Goal: Task Accomplishment & Management: Manage account settings

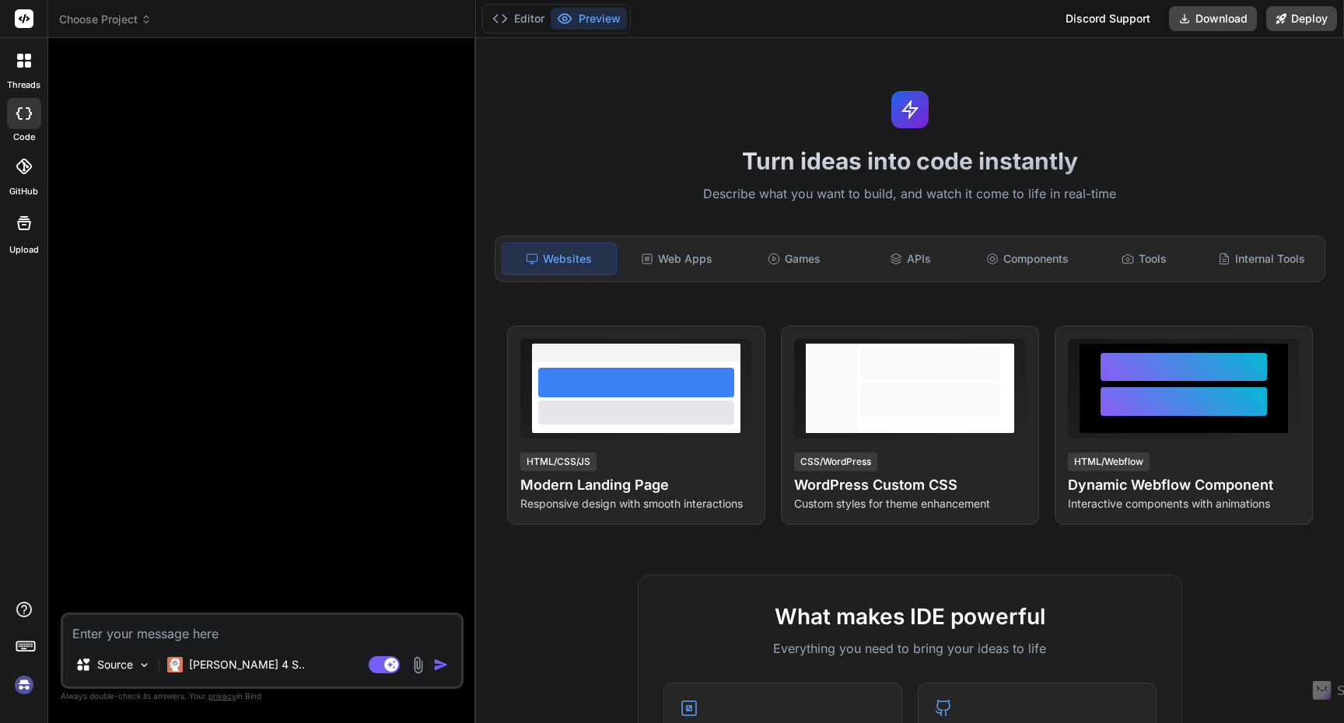
click at [30, 683] on img at bounding box center [24, 685] width 26 height 26
click at [24, 68] on div at bounding box center [24, 60] width 33 height 33
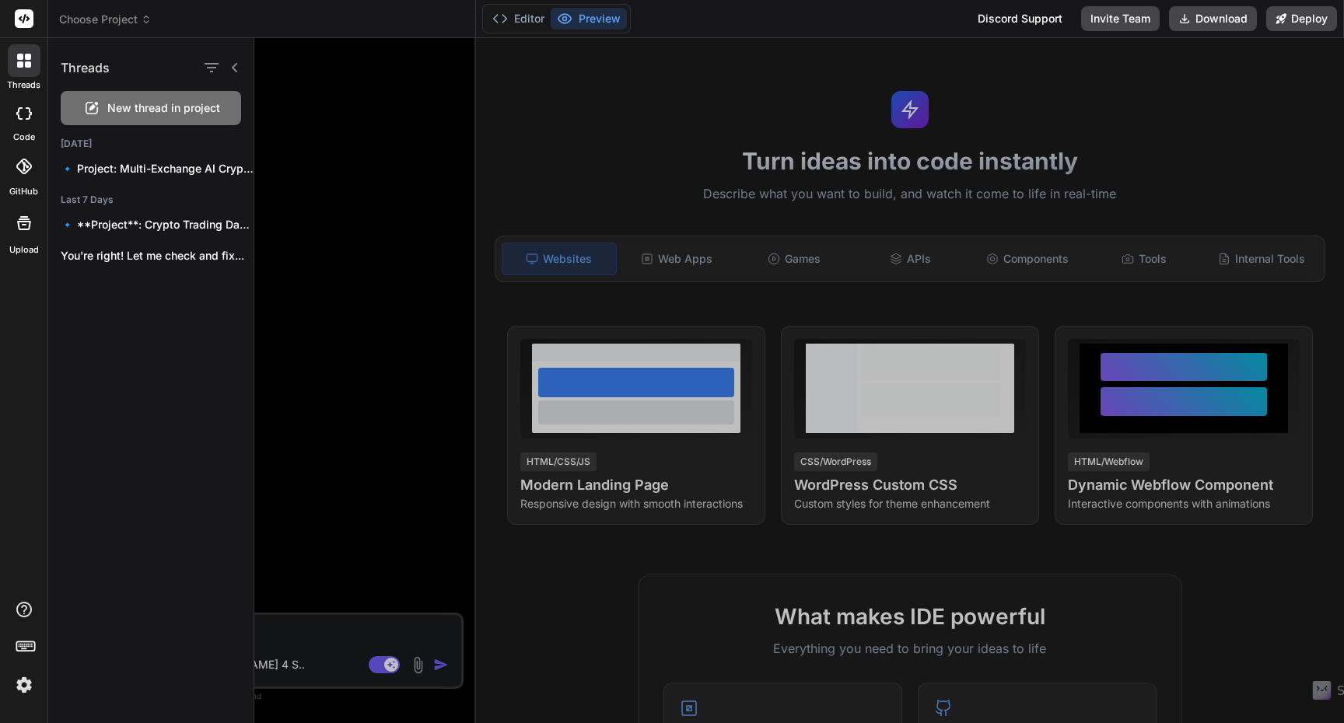
click at [327, 320] on div at bounding box center [799, 380] width 1090 height 685
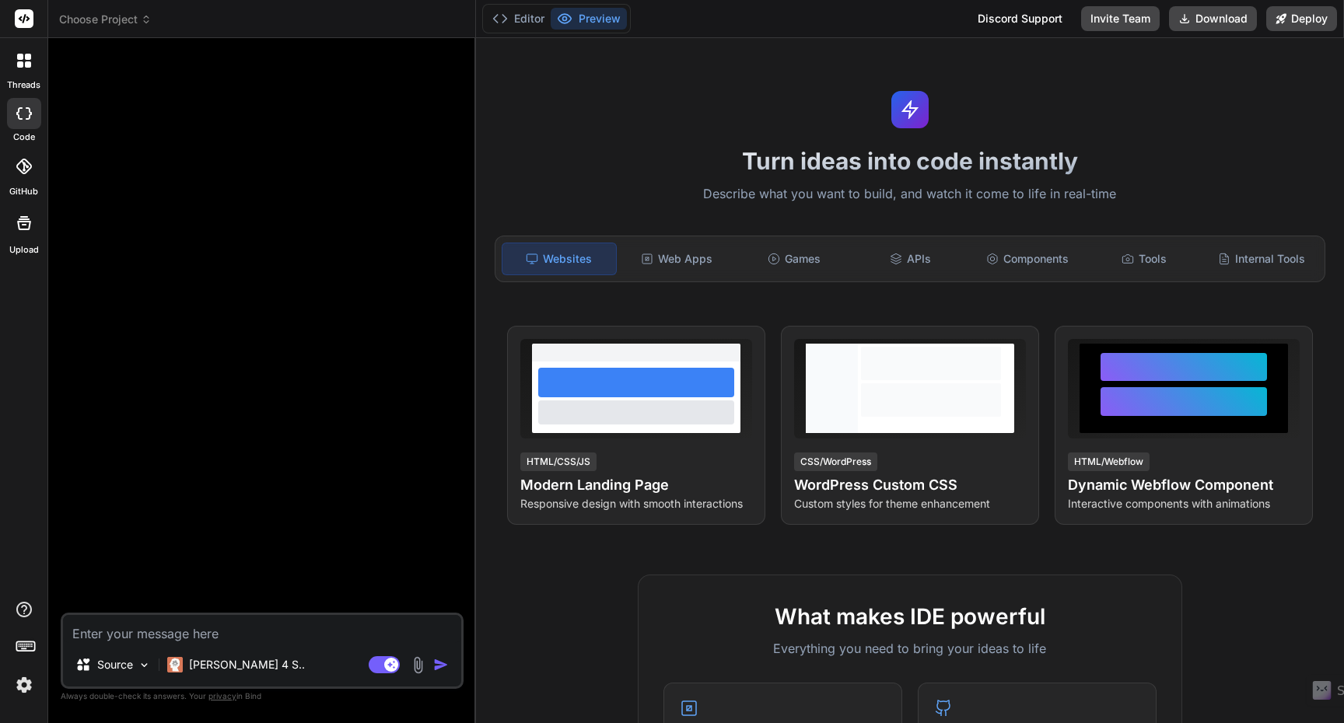
click at [127, 15] on span "Choose Project" at bounding box center [105, 20] width 93 height 16
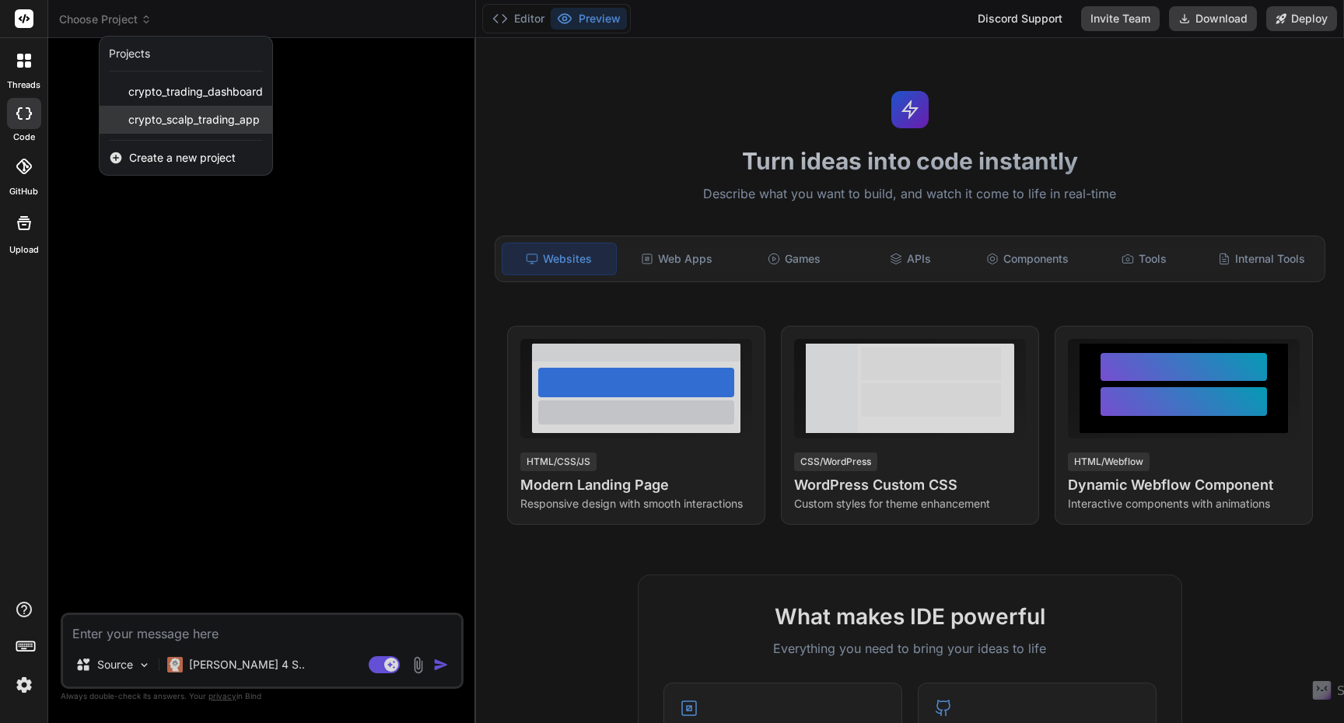
click at [195, 121] on span "crypto_scalp_trading_app" at bounding box center [193, 120] width 131 height 16
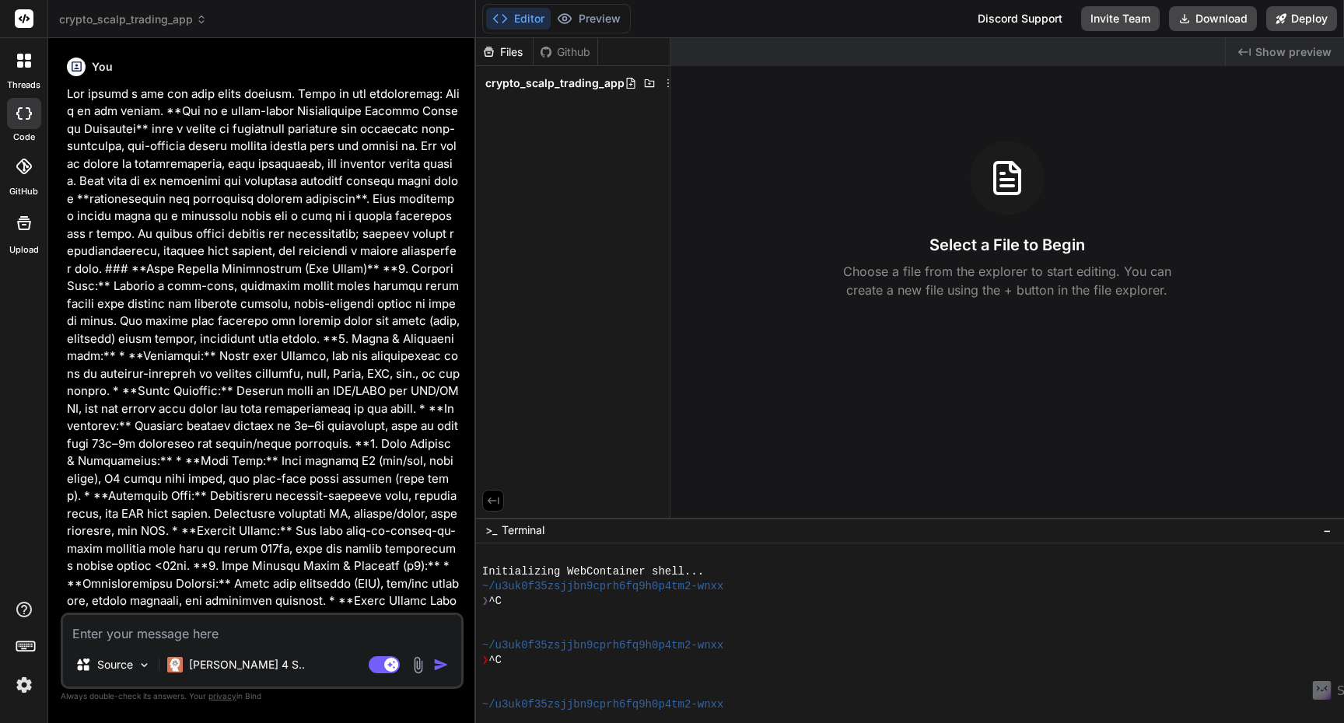
scroll to position [14, 0]
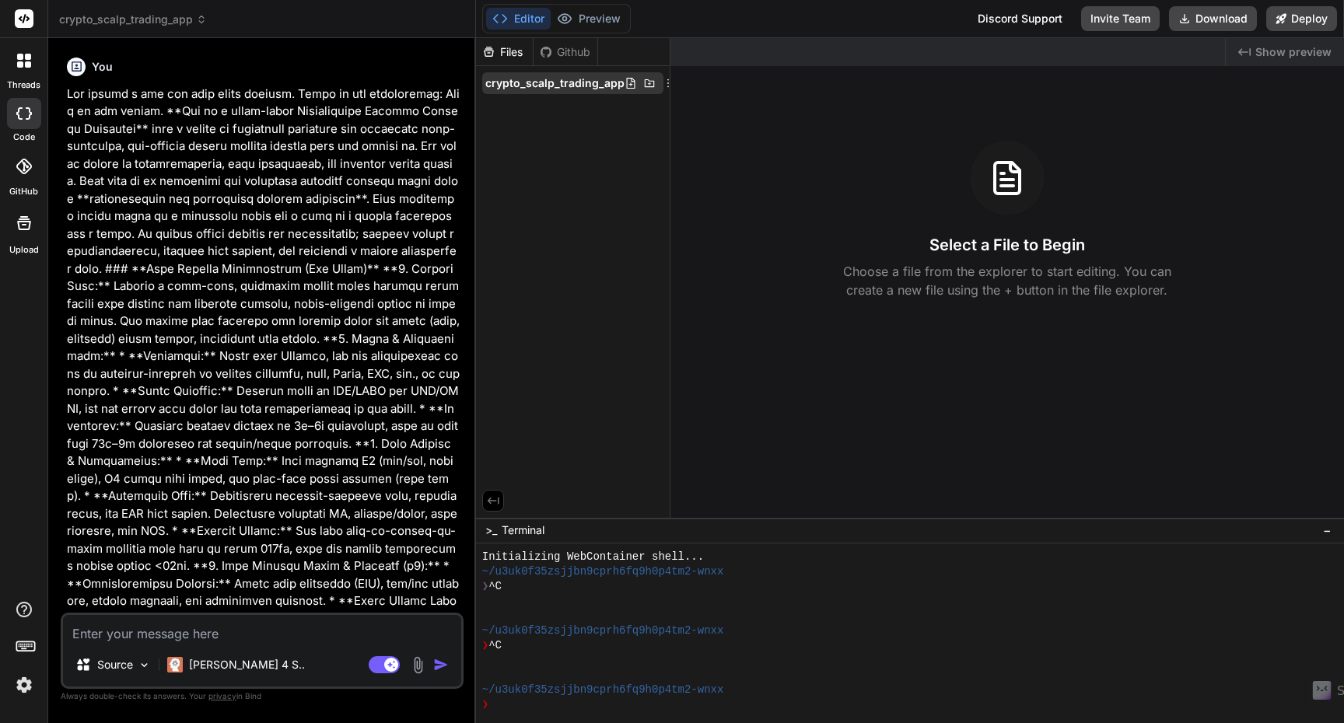
click at [586, 85] on span "crypto_scalp_trading_app" at bounding box center [554, 83] width 139 height 16
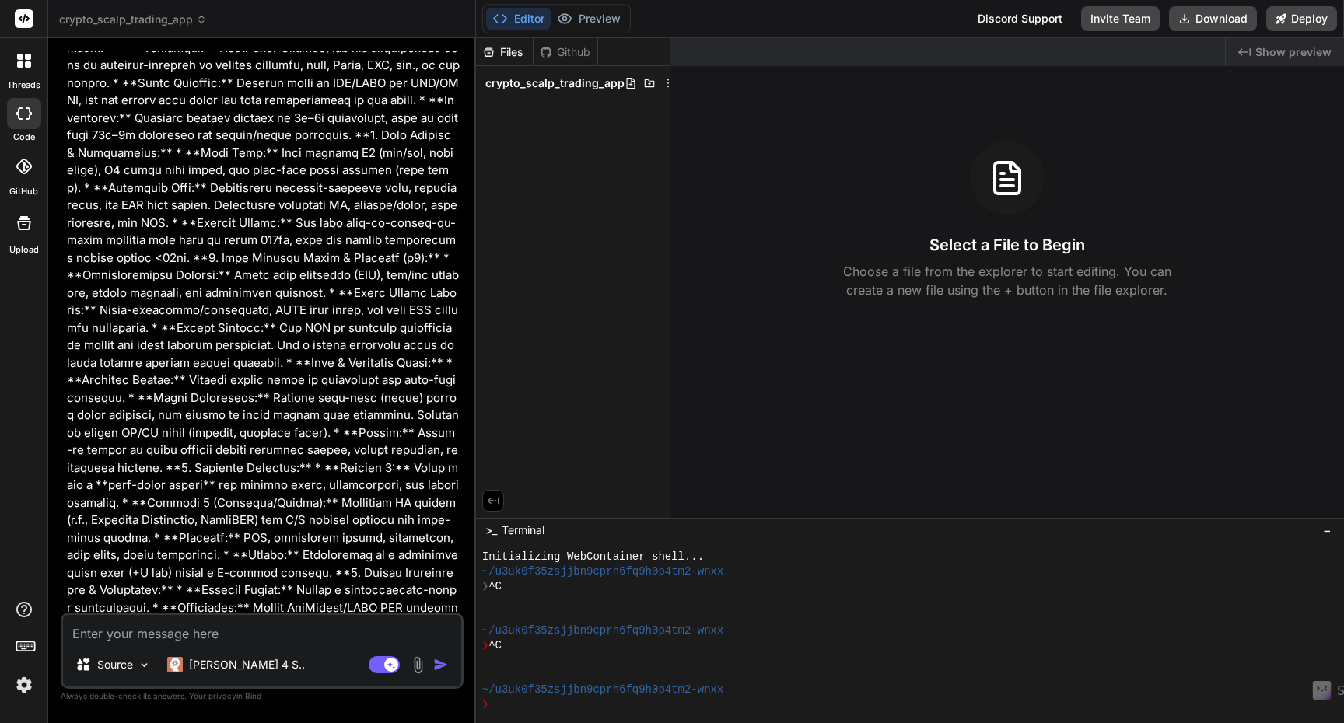
scroll to position [0, 0]
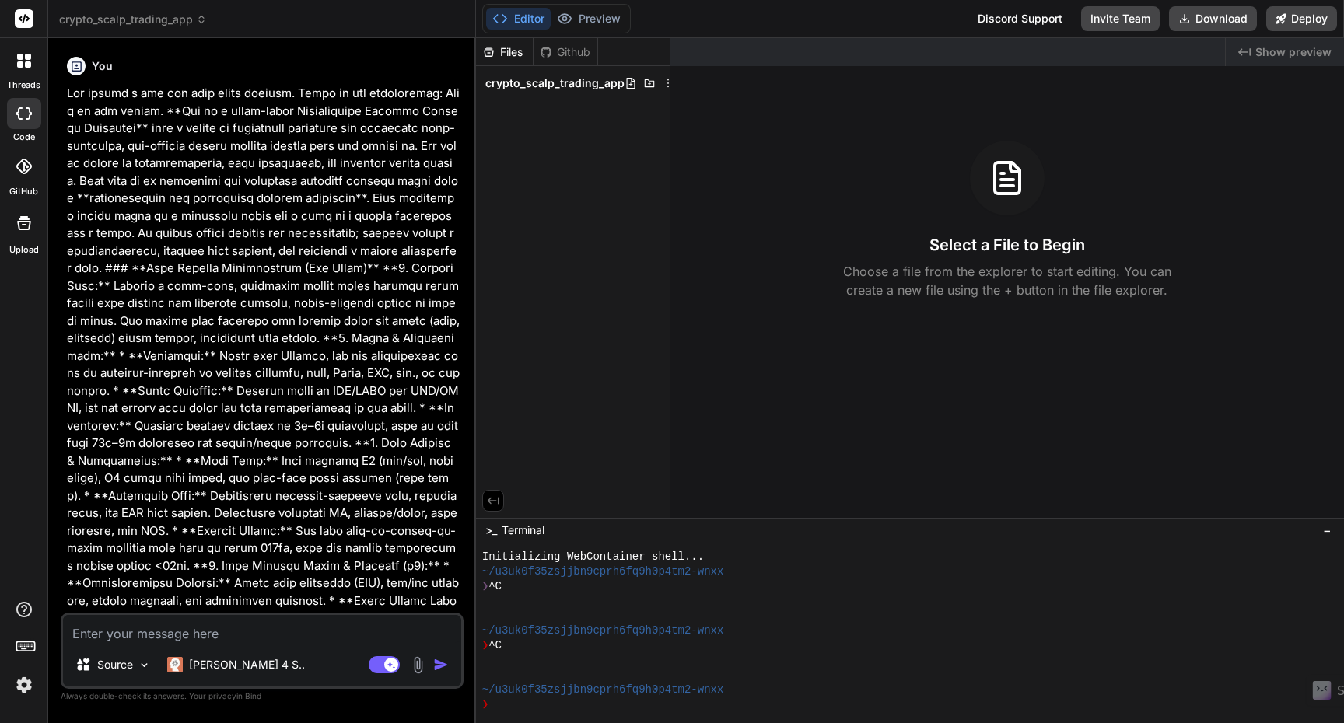
click at [166, 12] on span "crypto_scalp_trading_app" at bounding box center [133, 20] width 148 height 16
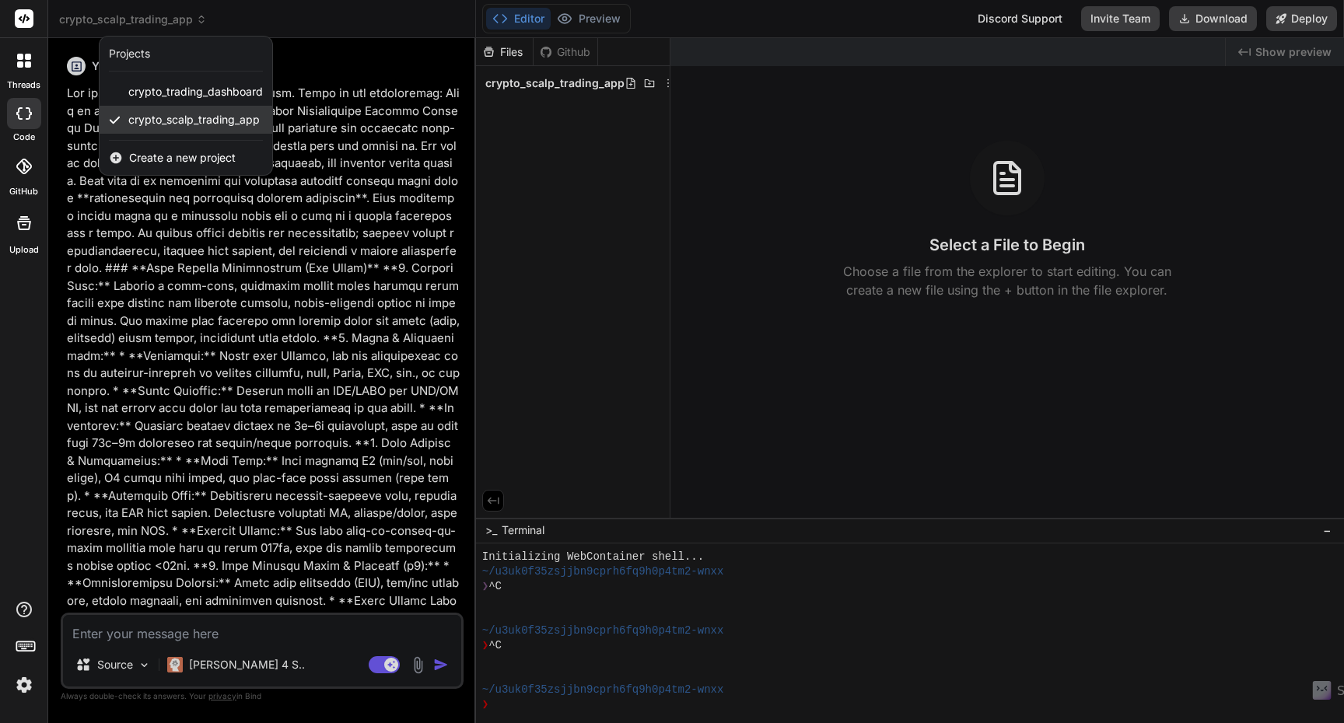
click at [167, 121] on span "crypto_scalp_trading_app" at bounding box center [193, 120] width 131 height 16
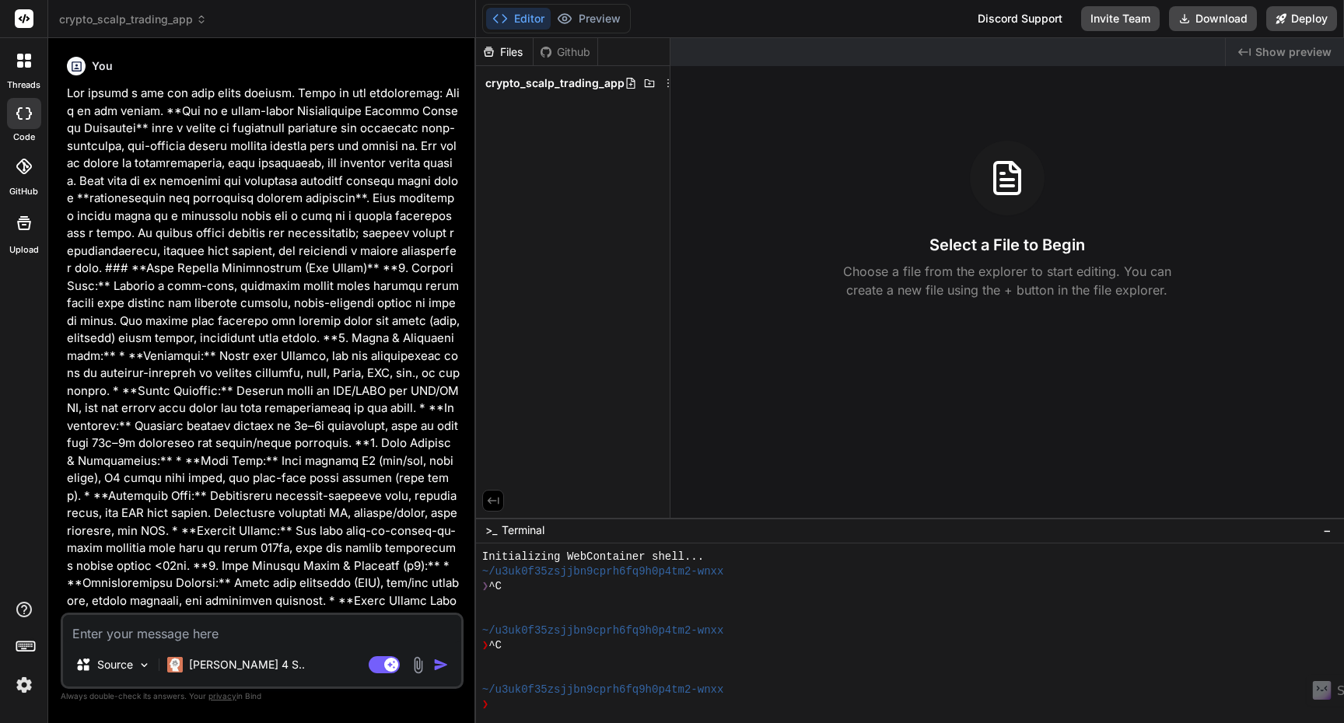
click at [202, 22] on icon at bounding box center [201, 19] width 11 height 11
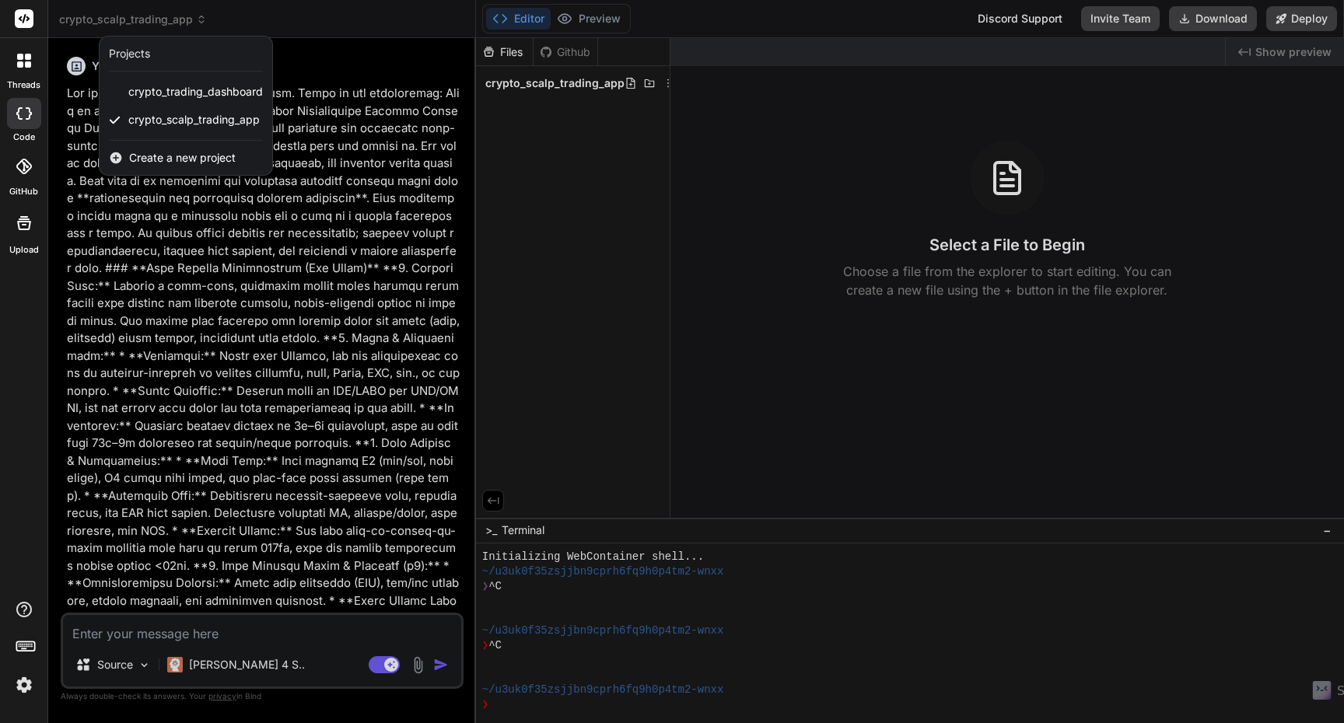
click at [14, 305] on div "threads code GitHub Upload" at bounding box center [24, 361] width 48 height 723
click at [26, 233] on div at bounding box center [23, 223] width 37 height 37
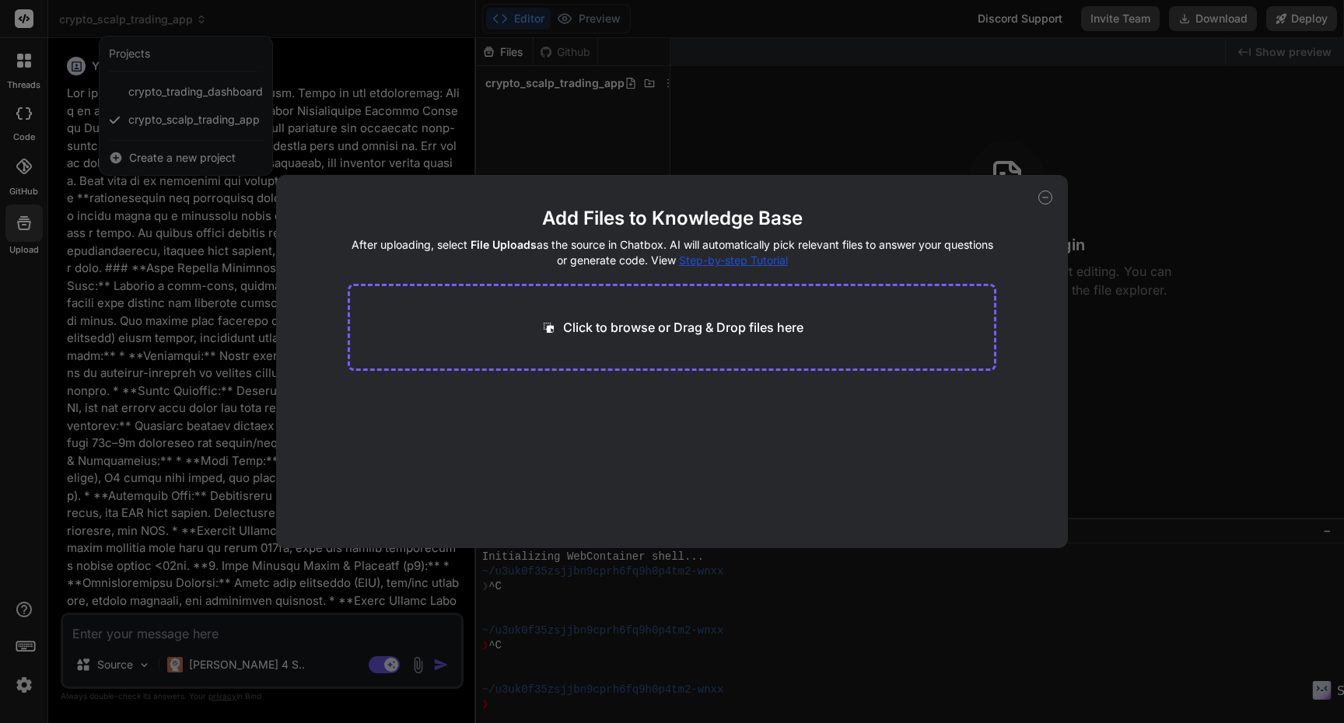
click at [23, 313] on div "Add Files to Knowledge Base After uploading, select File Uploads as the source …" at bounding box center [672, 361] width 1344 height 723
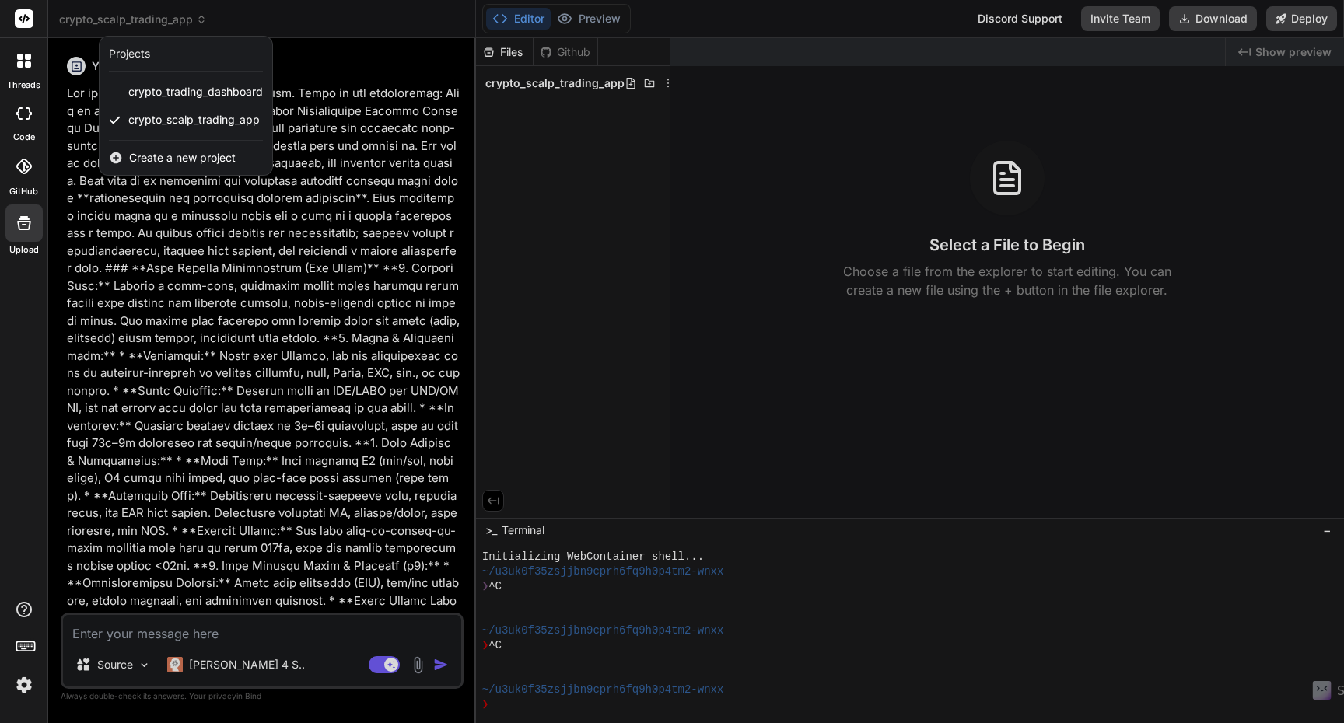
click at [17, 170] on icon at bounding box center [24, 167] width 16 height 16
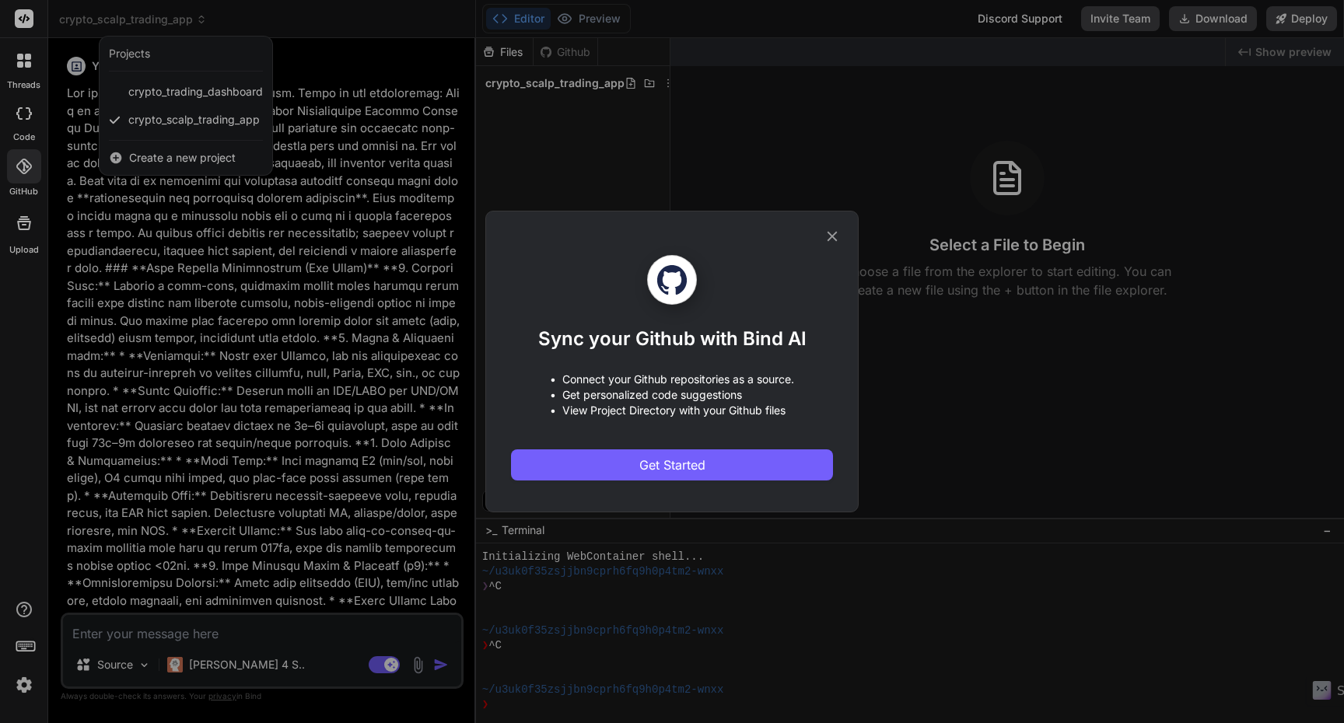
click at [23, 340] on div "Sync your Github with Bind AI • Connect your Github repositories as a source. •…" at bounding box center [672, 361] width 1344 height 723
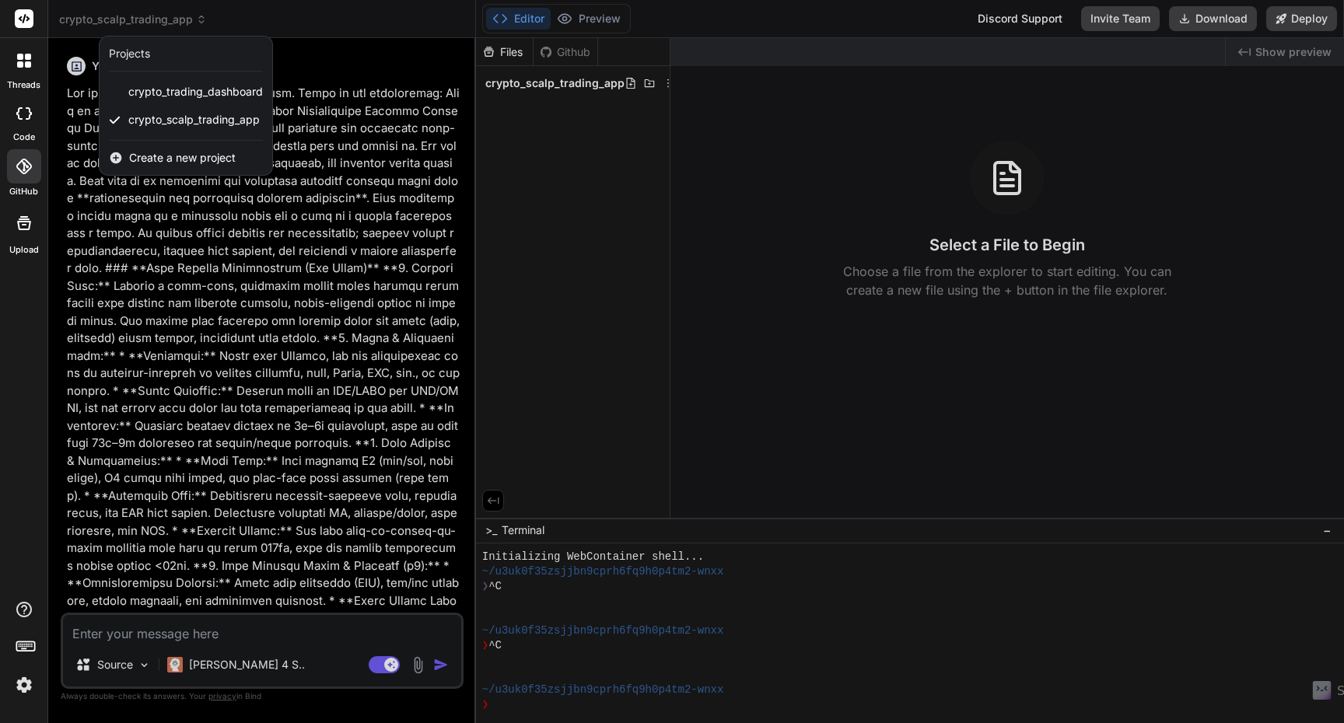
click at [19, 135] on label "code" at bounding box center [24, 137] width 22 height 13
click at [21, 123] on div at bounding box center [24, 113] width 34 height 31
click at [23, 81] on label "threads" at bounding box center [23, 85] width 33 height 13
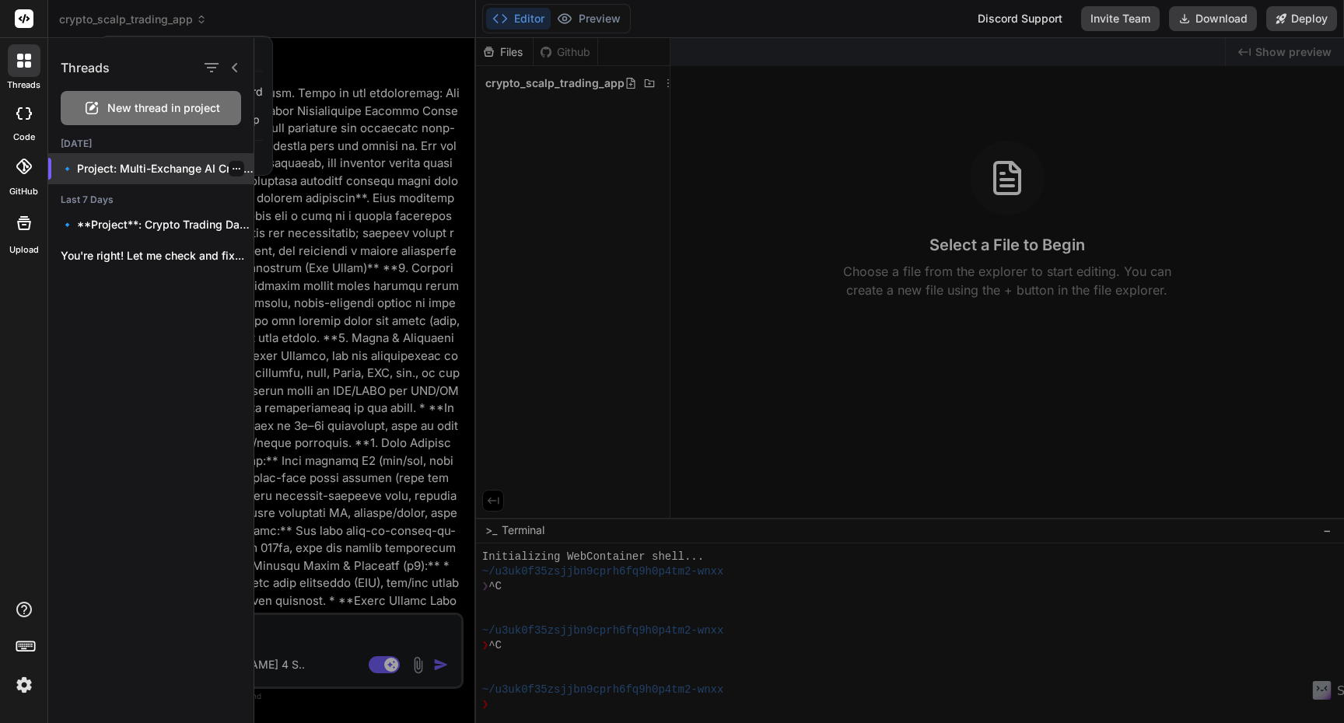
click at [232, 167] on icon "button" at bounding box center [236, 168] width 9 height 9
click at [123, 158] on div "🔹 Project: Multi-Exchange AI Crypto Scalping System..." at bounding box center [150, 168] width 205 height 31
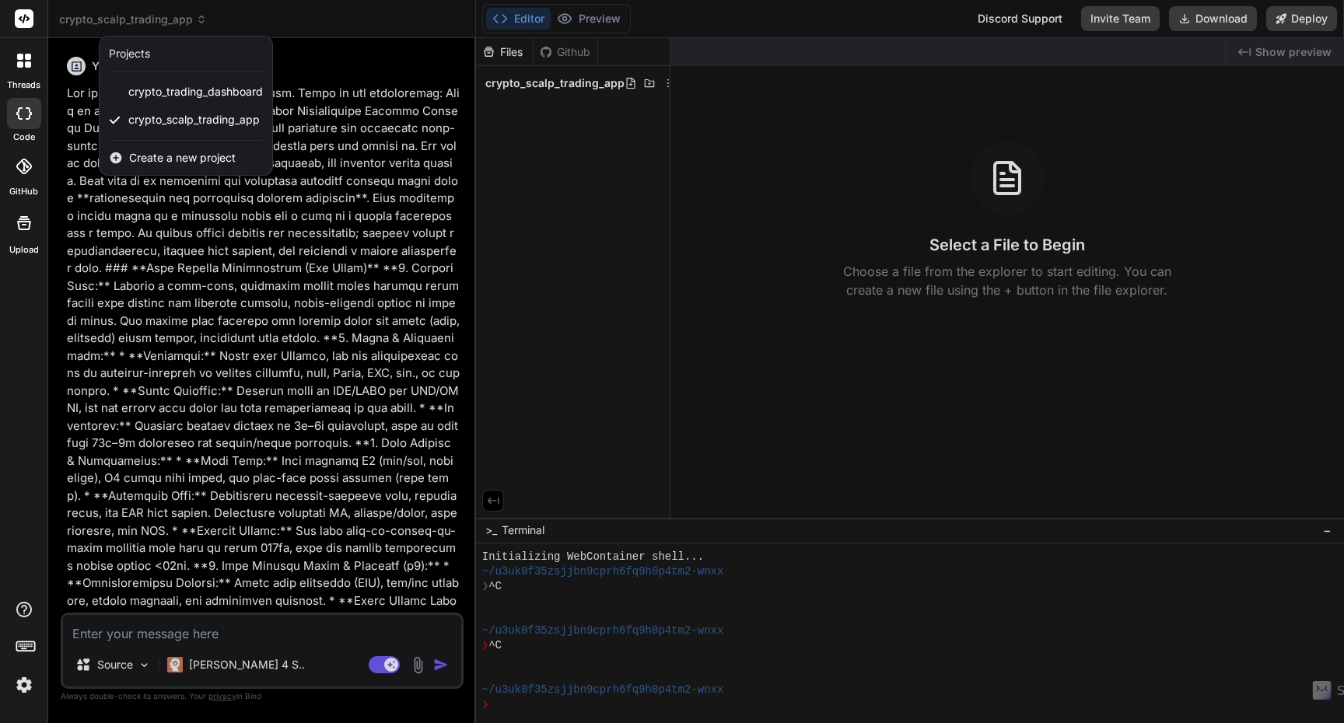
click at [26, 75] on div at bounding box center [24, 60] width 33 height 33
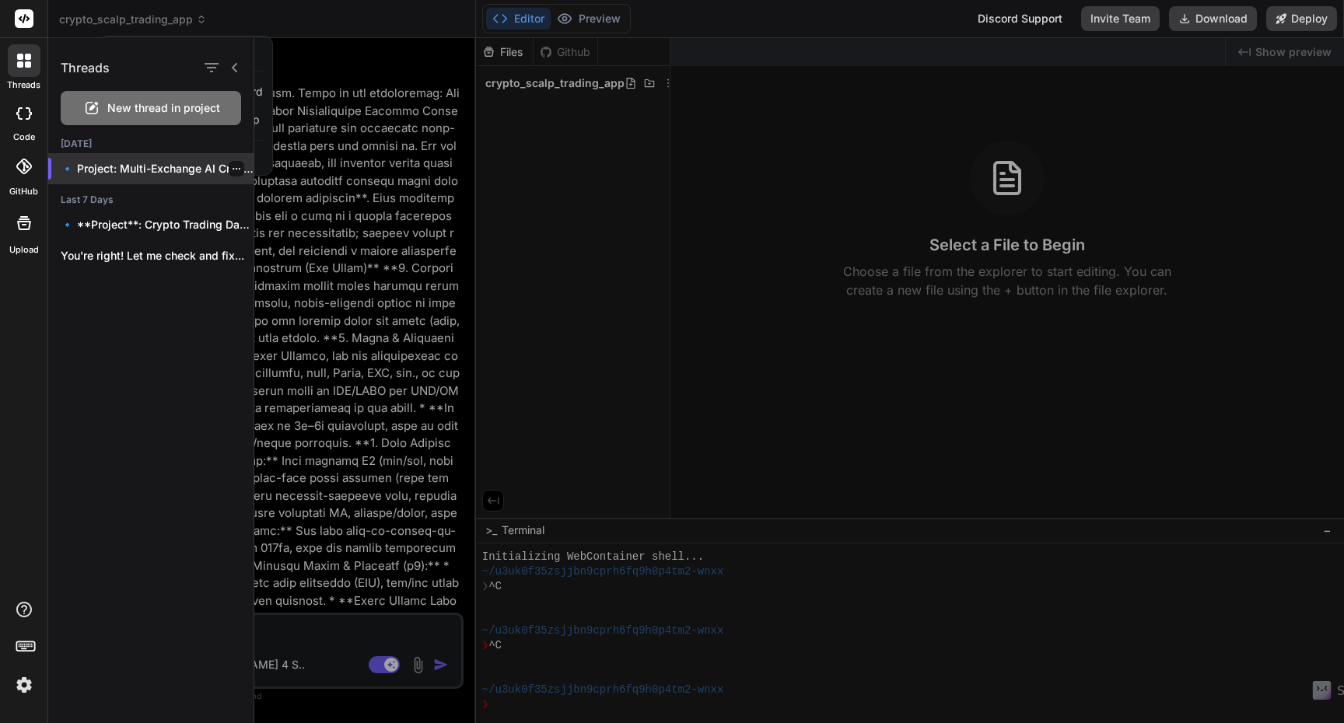
click at [232, 170] on icon "button" at bounding box center [236, 168] width 9 height 9
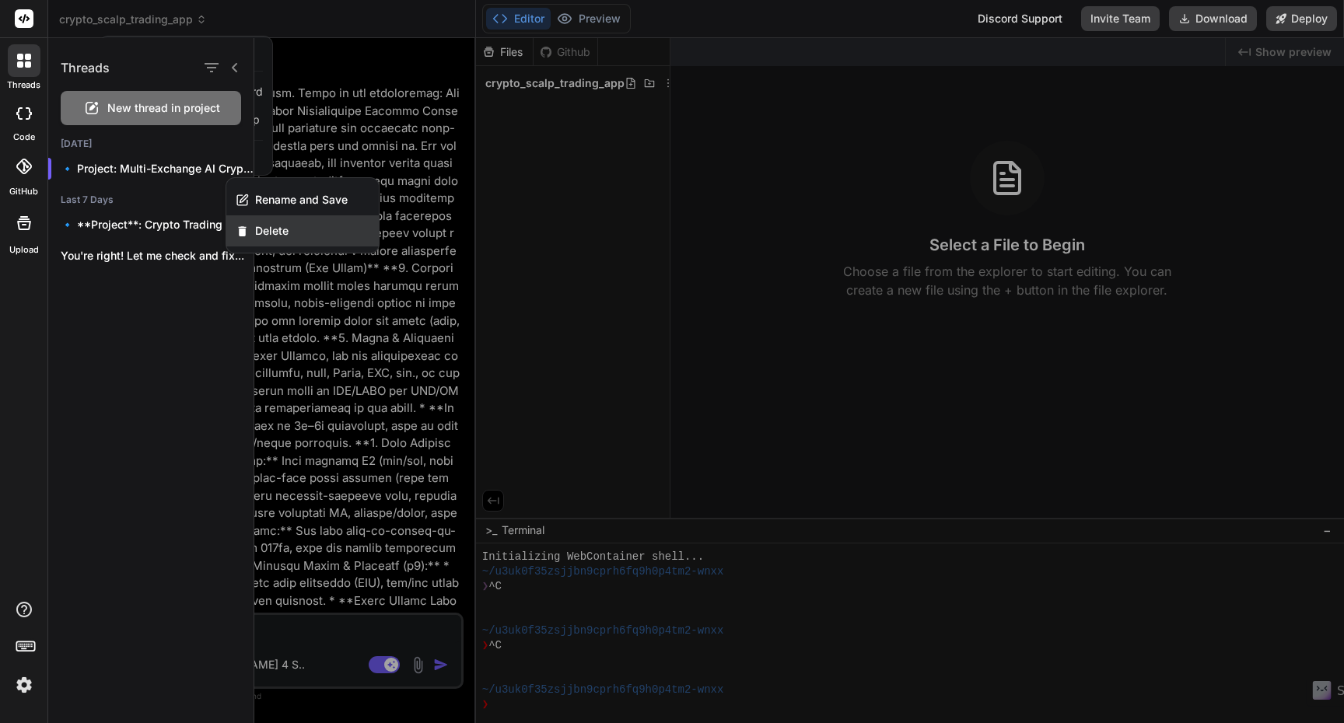
click at [279, 236] on span "Delete" at bounding box center [271, 231] width 33 height 16
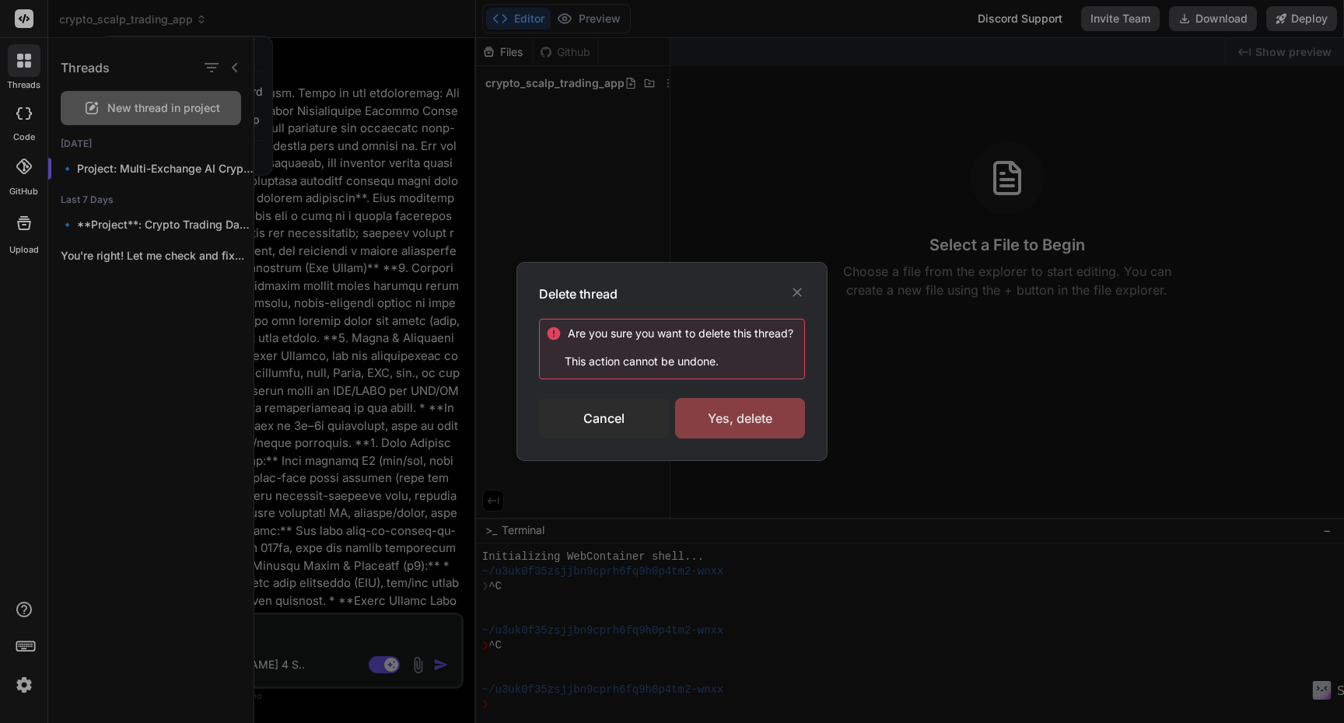
click at [747, 426] on div "Yes, delete" at bounding box center [740, 418] width 130 height 40
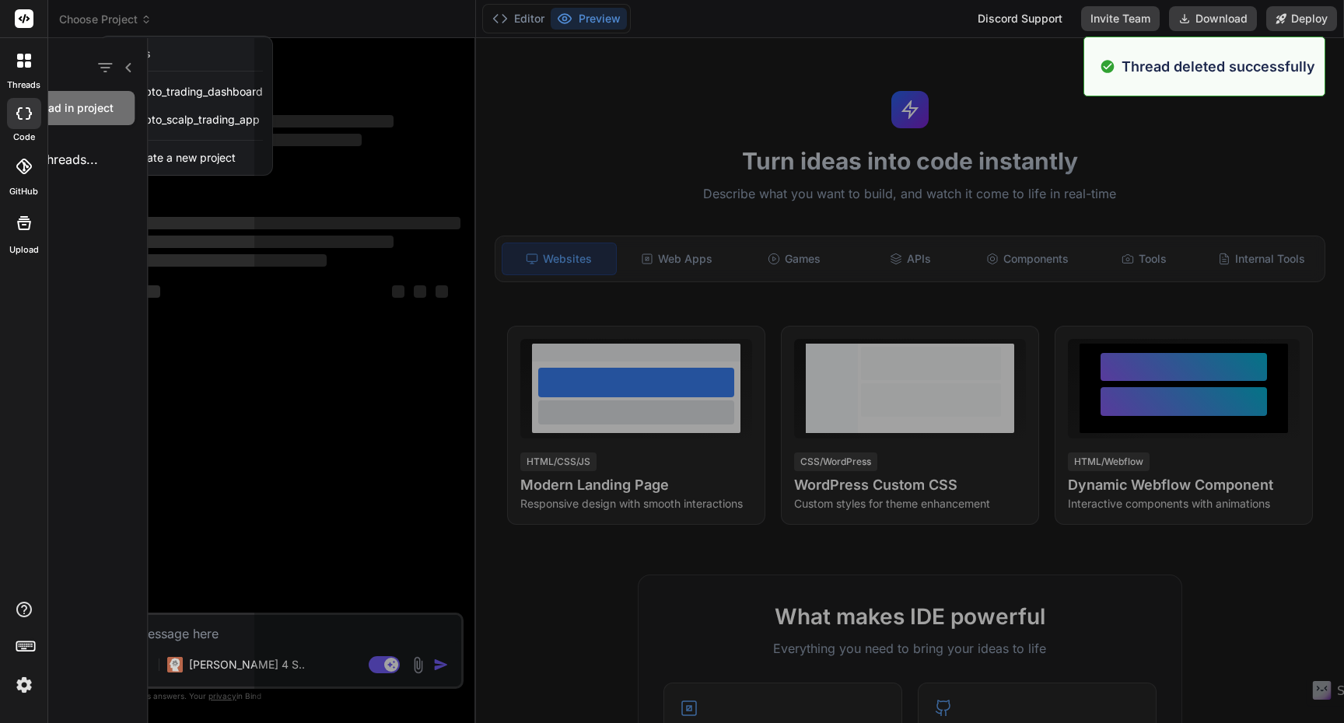
scroll to position [73, 0]
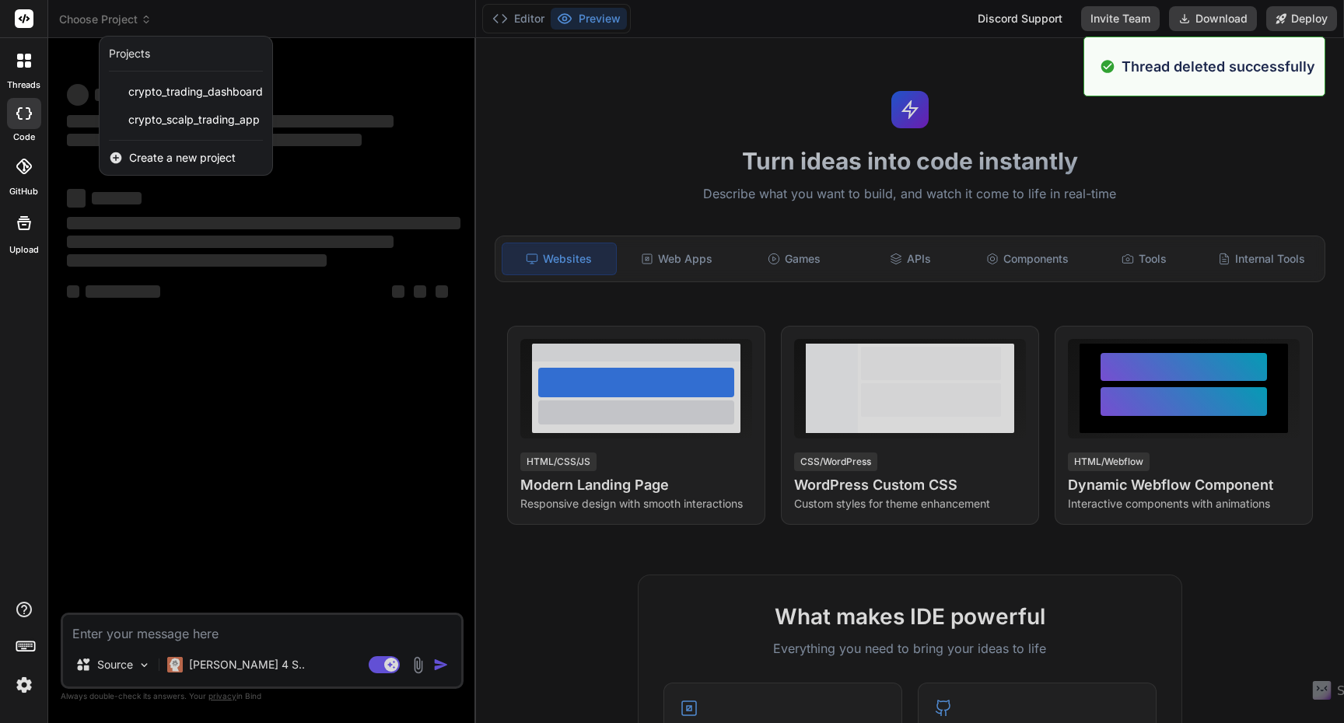
type textarea "x"
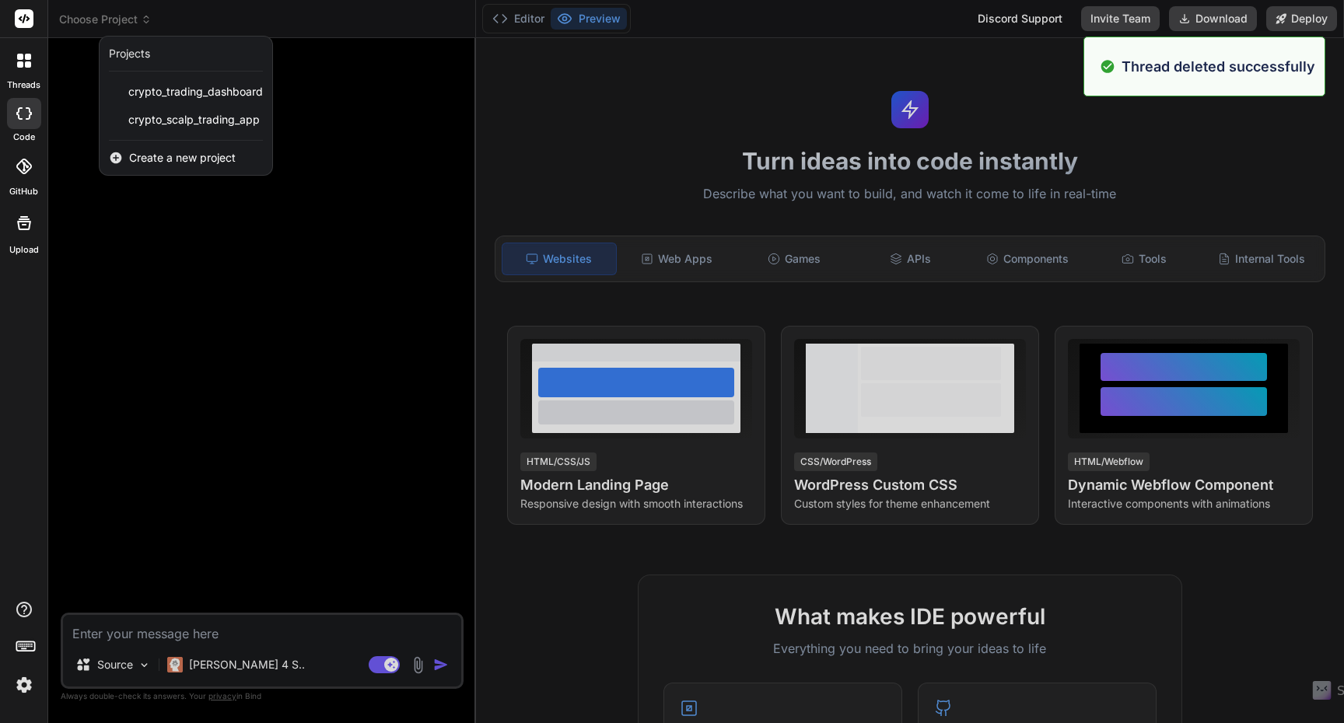
click at [129, 305] on div at bounding box center [672, 361] width 1344 height 723
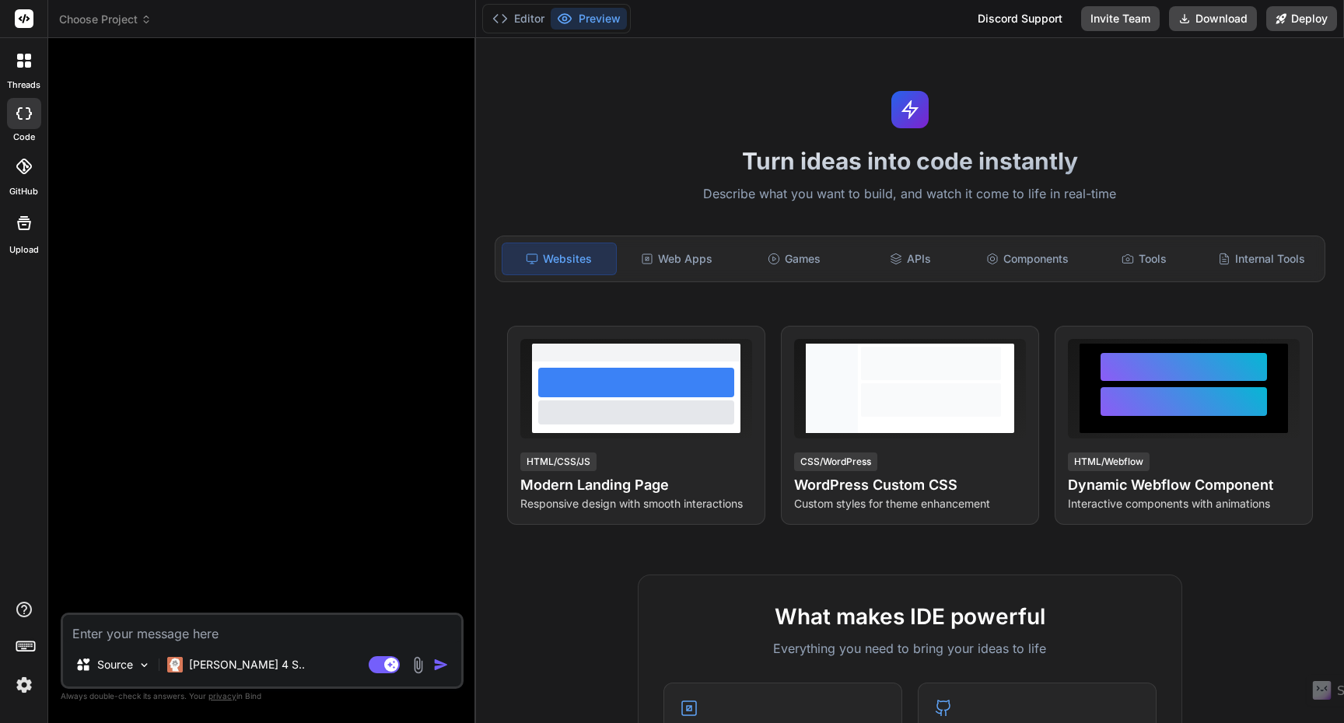
click at [90, 19] on span "Choose Project" at bounding box center [105, 20] width 93 height 16
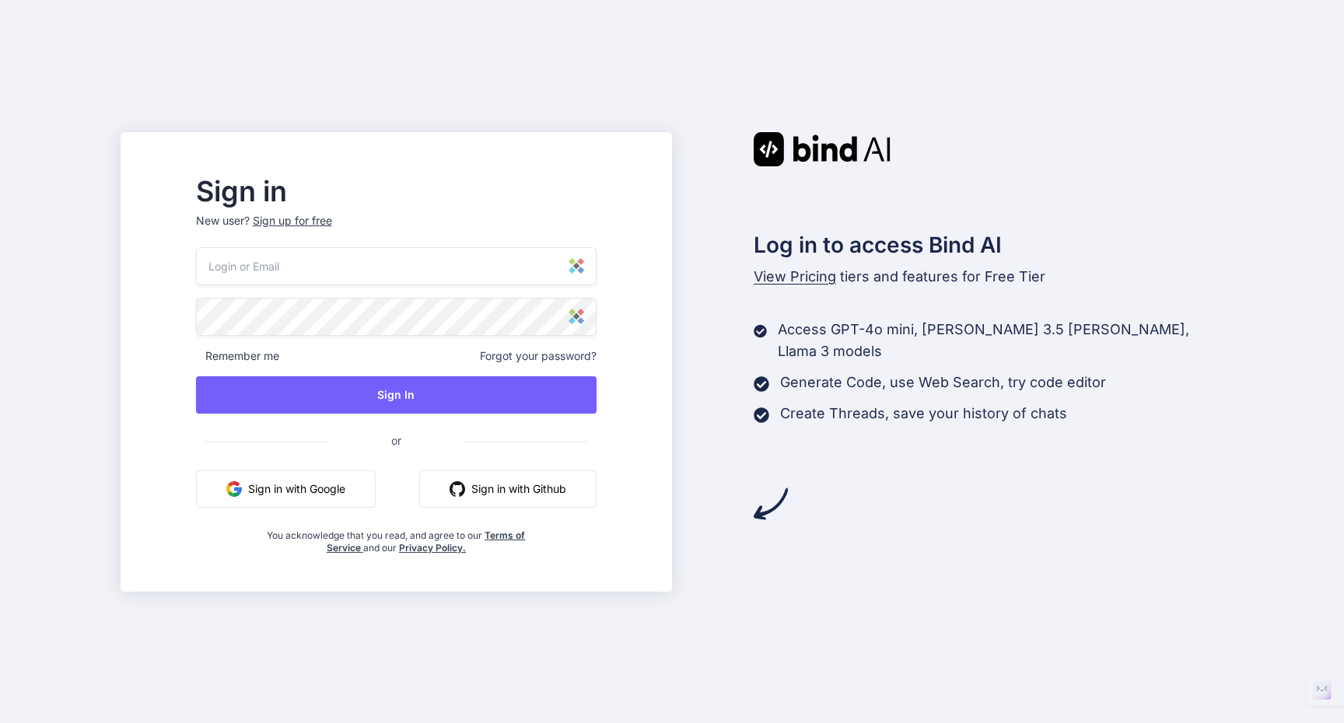
type input "admin@asadnazari.com"
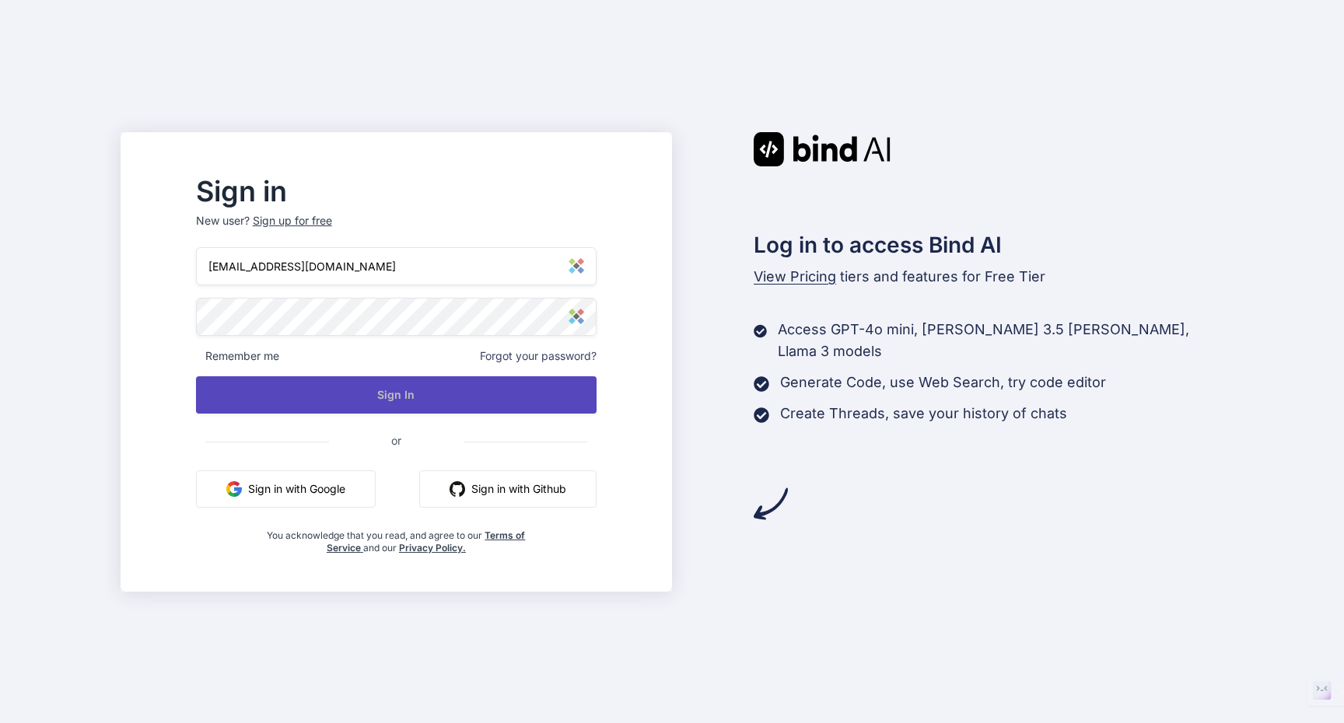
click at [396, 390] on button "Sign In" at bounding box center [396, 394] width 401 height 37
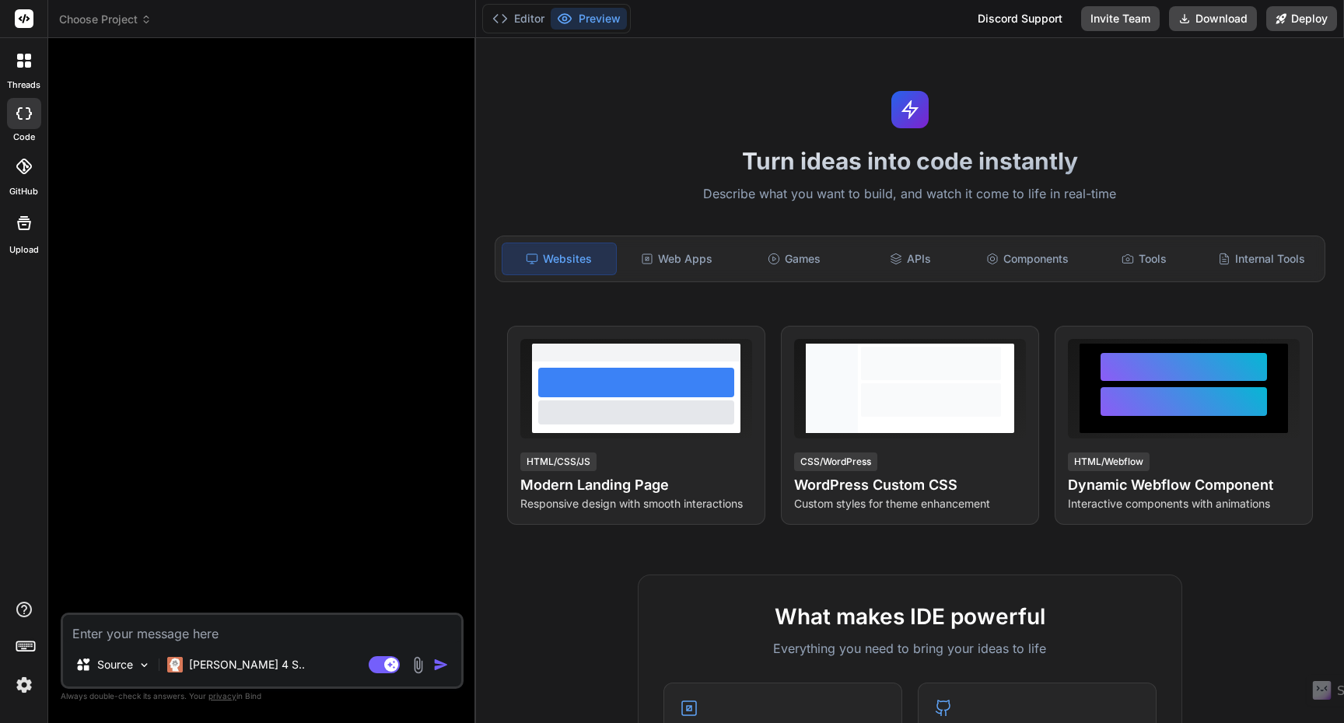
click at [137, 26] on span "Choose Project" at bounding box center [105, 20] width 93 height 16
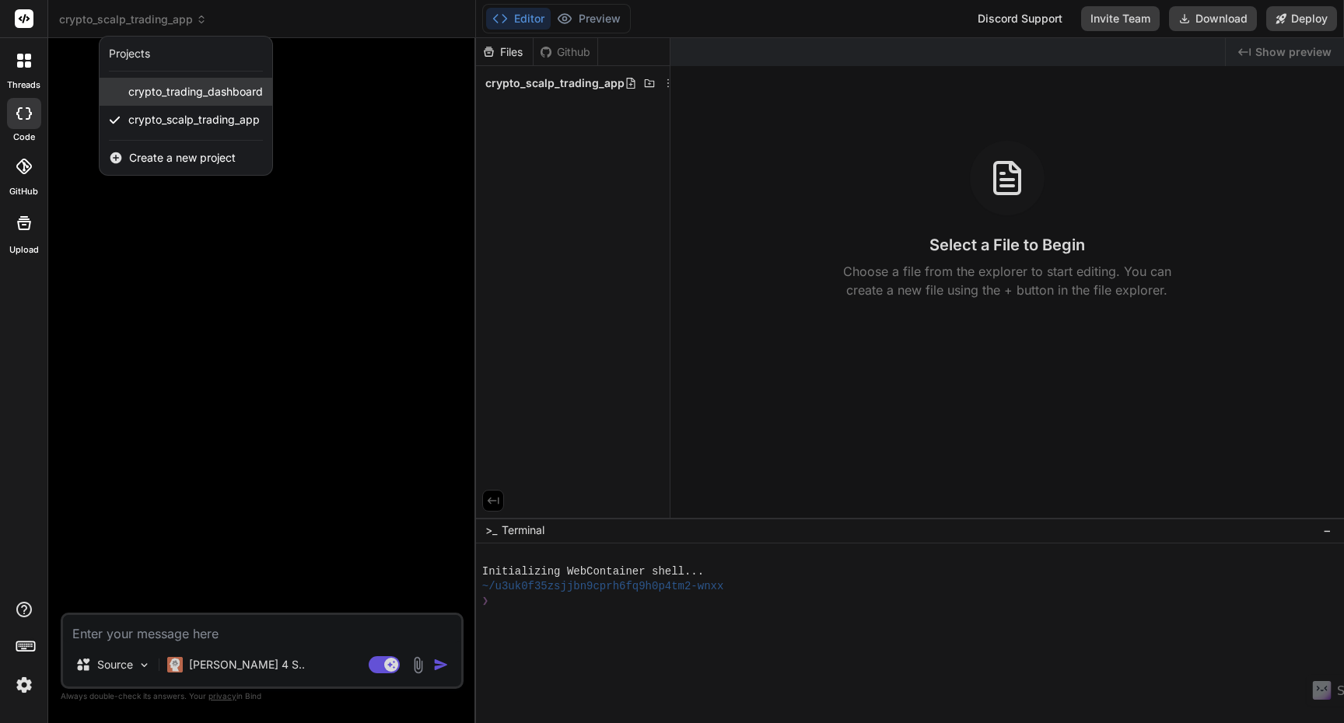
click at [207, 90] on span "crypto_trading_dashboard" at bounding box center [195, 92] width 135 height 16
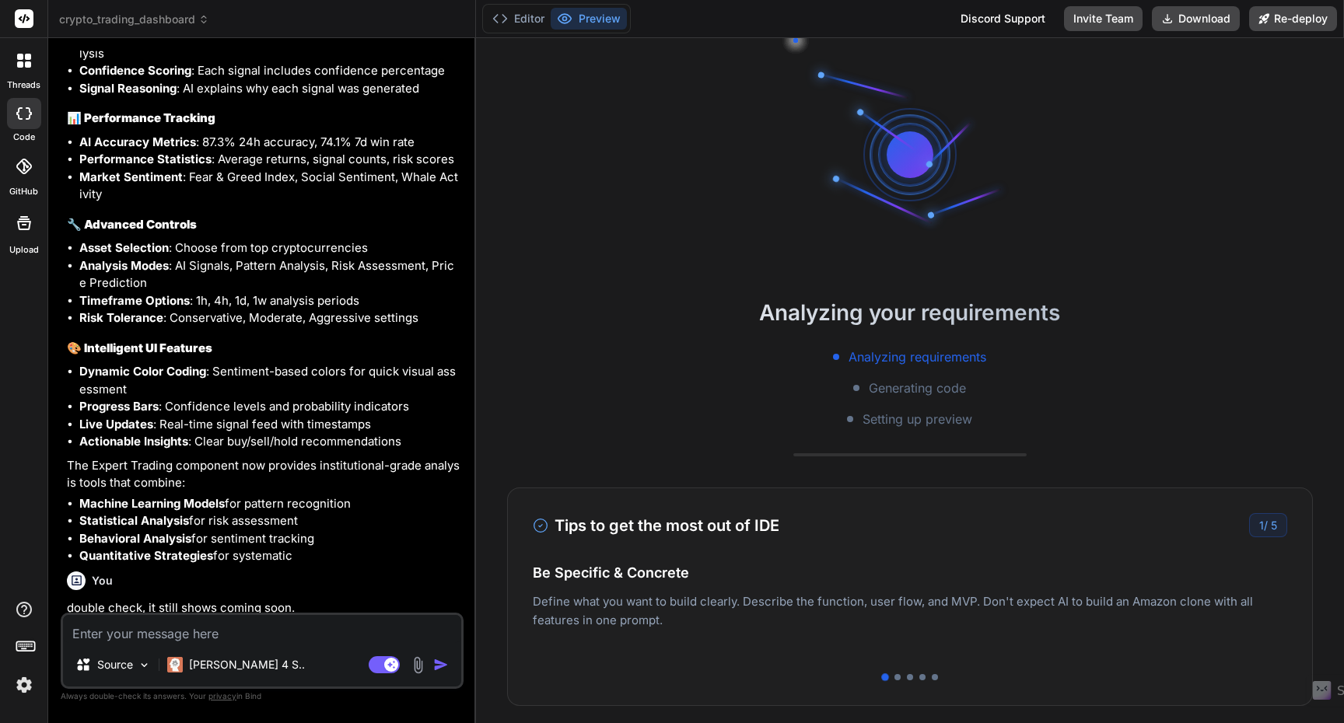
scroll to position [4254, 0]
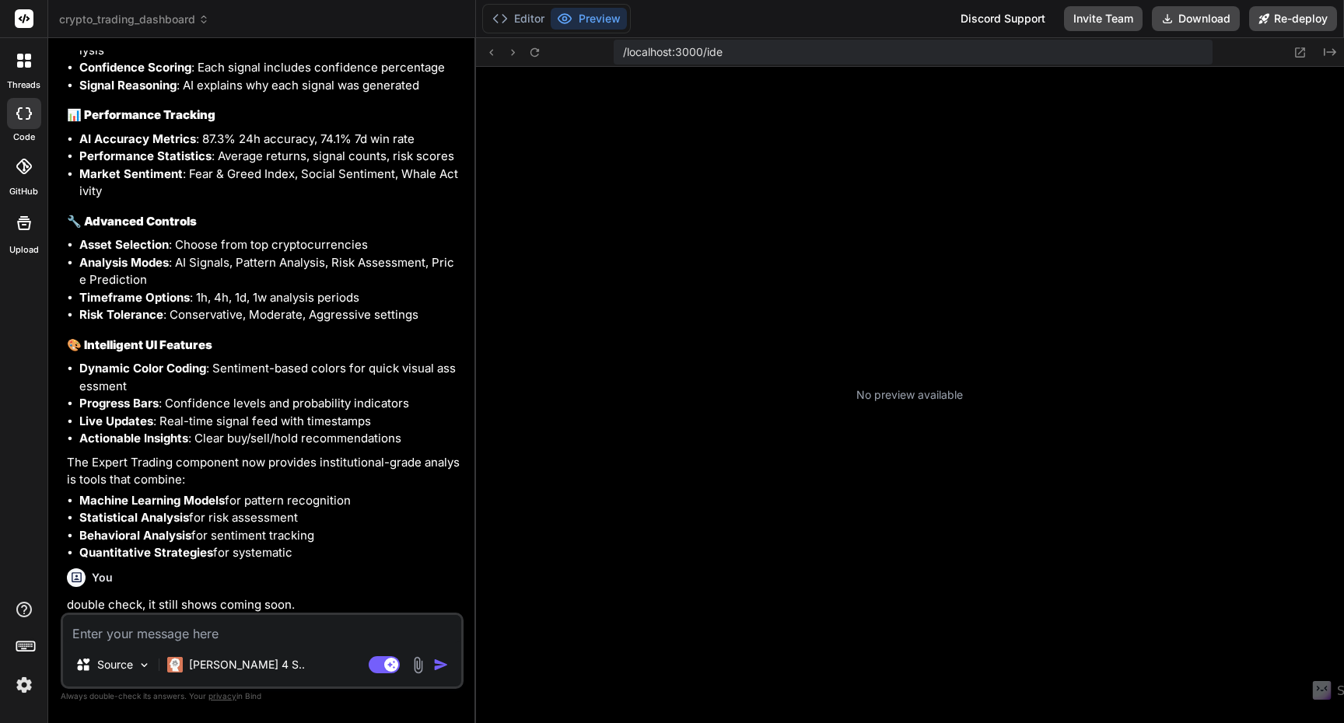
type textarea "x"
